Goal: Check status

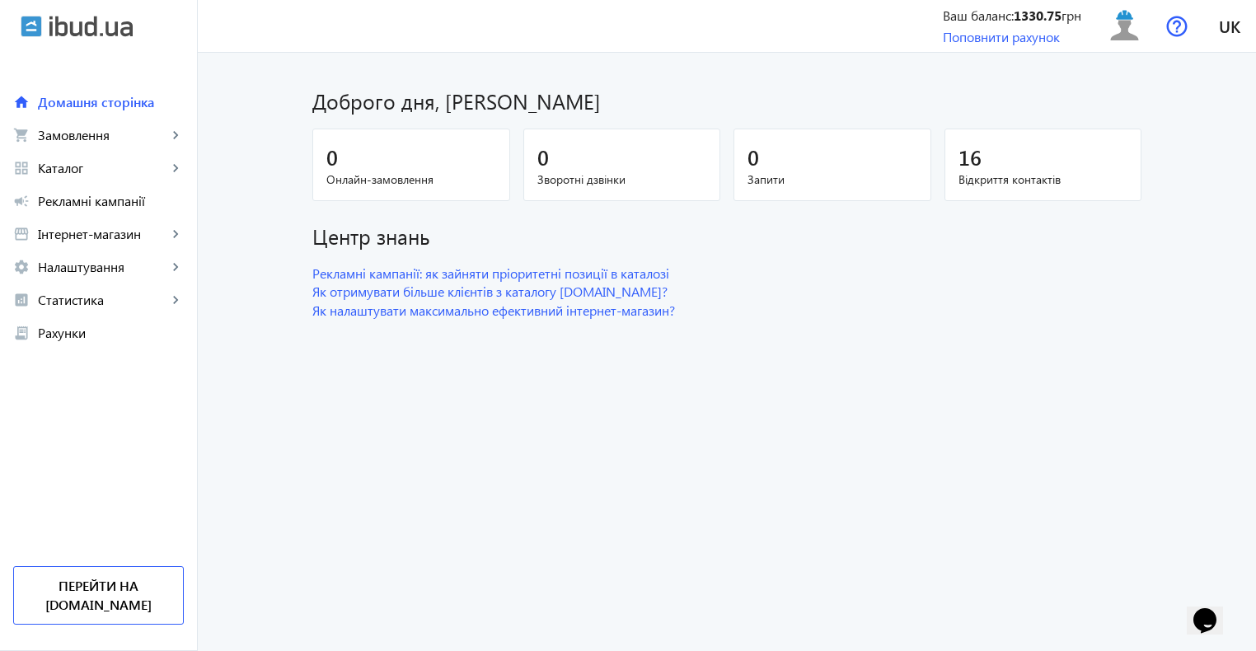
drag, startPoint x: 60, startPoint y: 199, endPoint x: 255, endPoint y: 267, distance: 207.0
click at [60, 198] on span "Рекламні кампанії" at bounding box center [111, 201] width 146 height 16
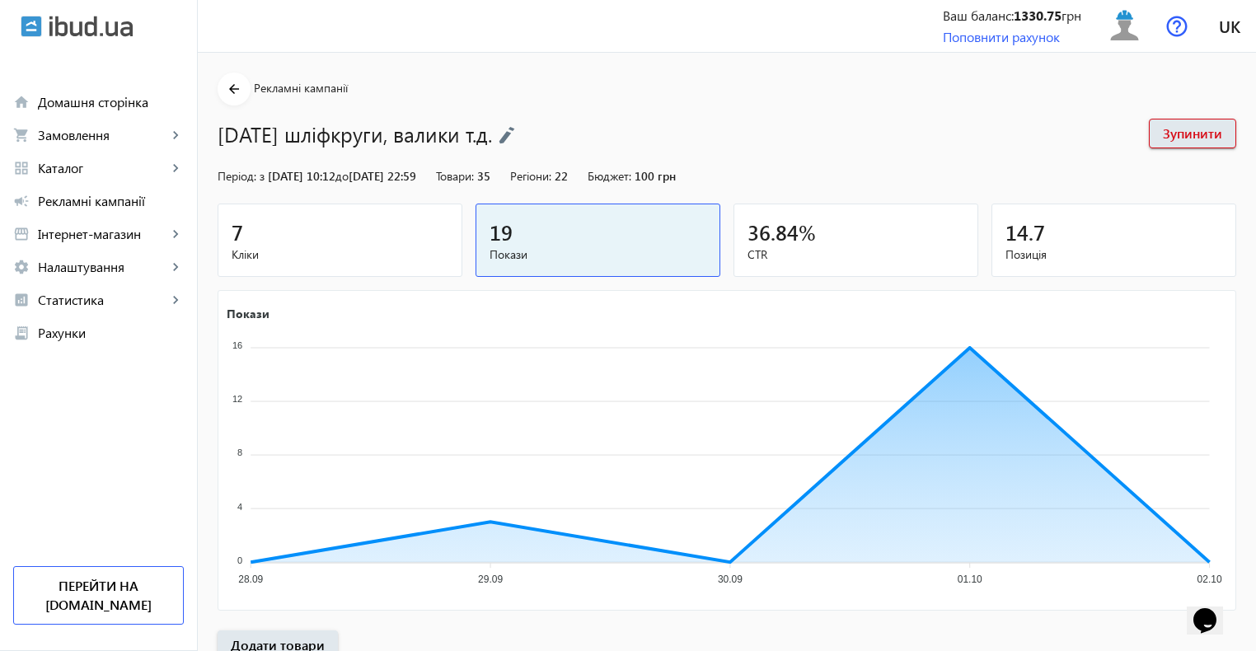
click at [354, 257] on span "Кліки" at bounding box center [340, 254] width 217 height 16
